Goal: Navigation & Orientation: Find specific page/section

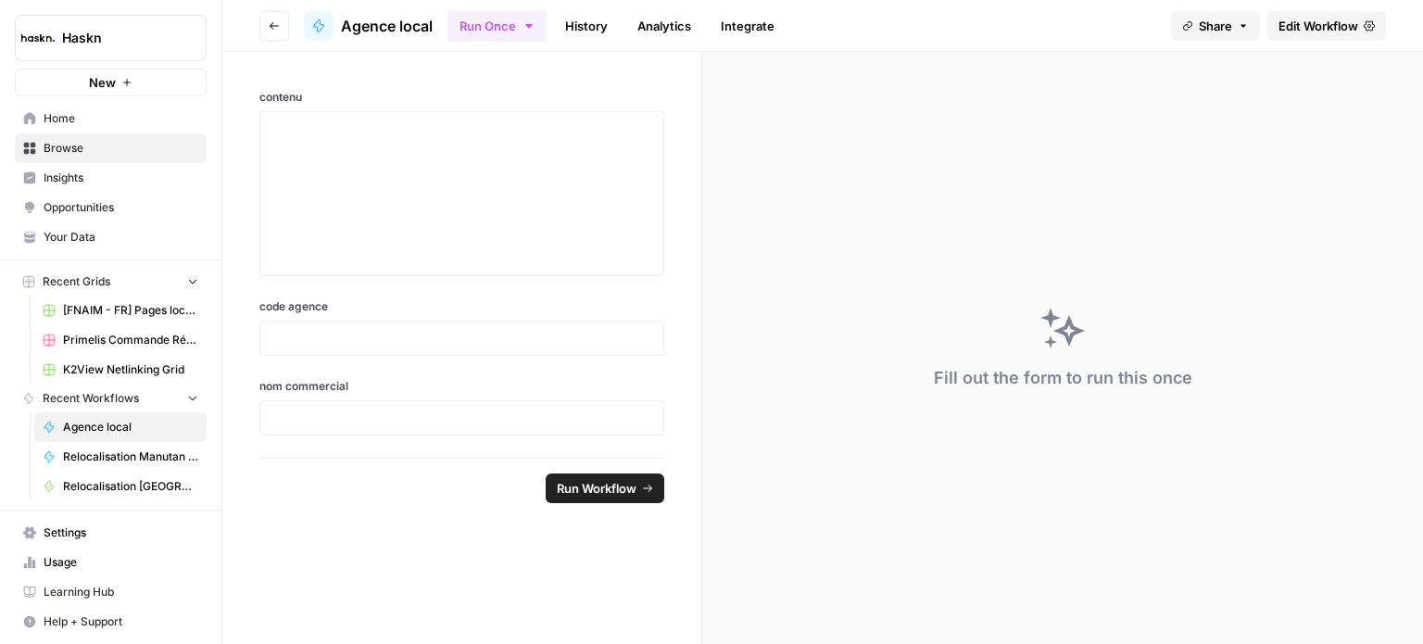
click at [126, 153] on span "Browse" at bounding box center [121, 148] width 155 height 17
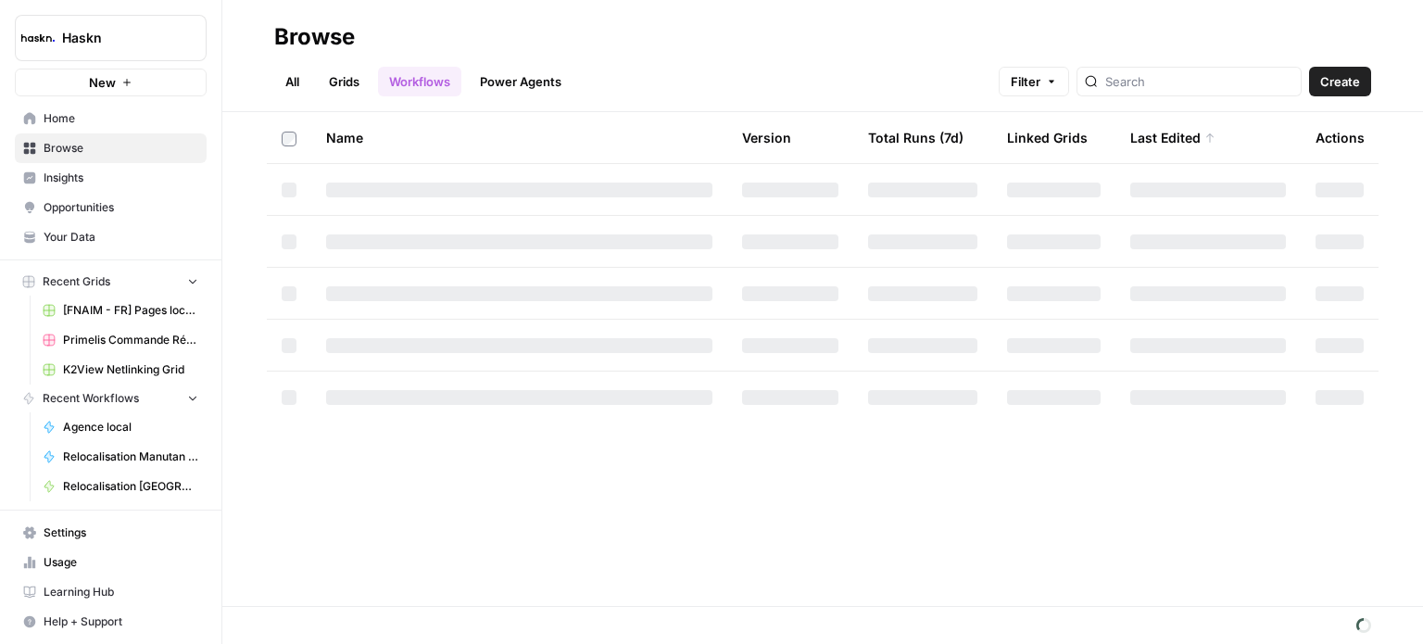
click at [291, 77] on link "All" at bounding box center [292, 82] width 36 height 30
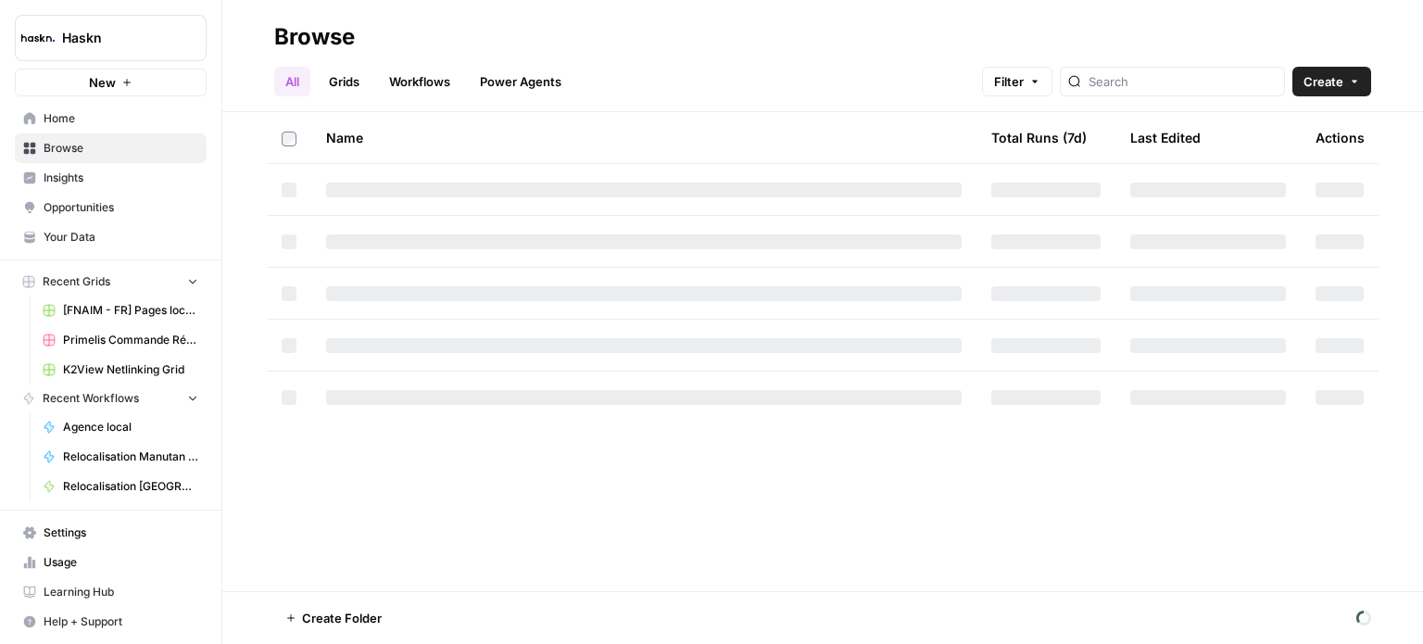
click at [450, 82] on link "Workflows" at bounding box center [419, 82] width 83 height 30
